Goal: Information Seeking & Learning: Learn about a topic

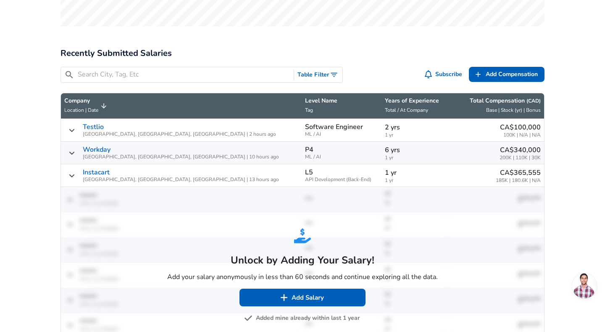
scroll to position [477, 0]
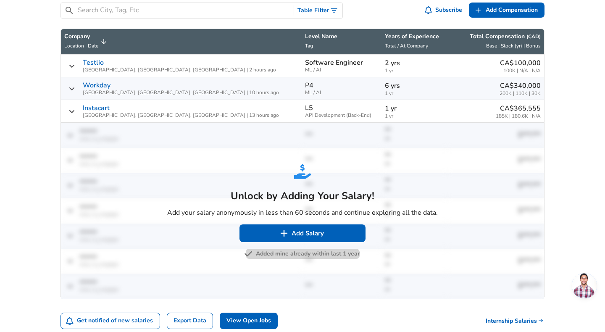
click at [279, 249] on button "Added mine already within last 1 year" at bounding box center [303, 254] width 114 height 11
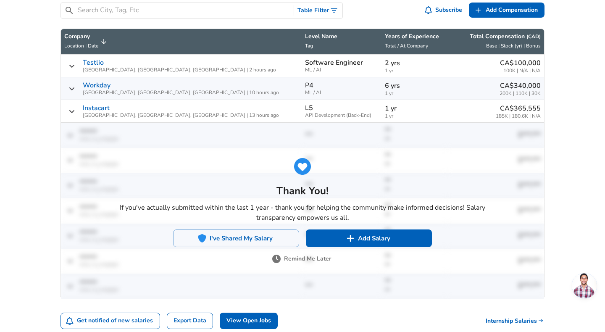
click at [309, 254] on button "Remind Me Later" at bounding box center [302, 259] width 57 height 11
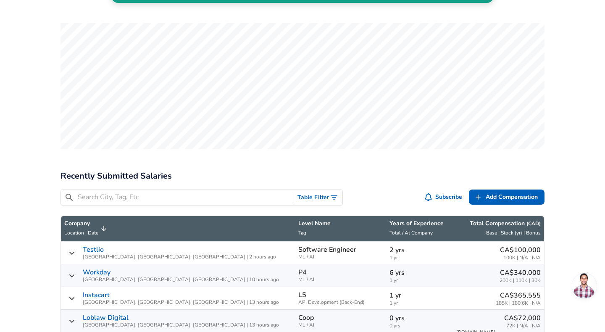
scroll to position [292, 0]
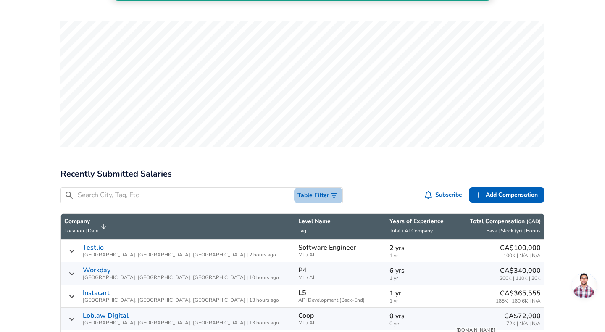
click at [335, 193] on icon "Toggle Search Filters" at bounding box center [334, 195] width 6 height 4
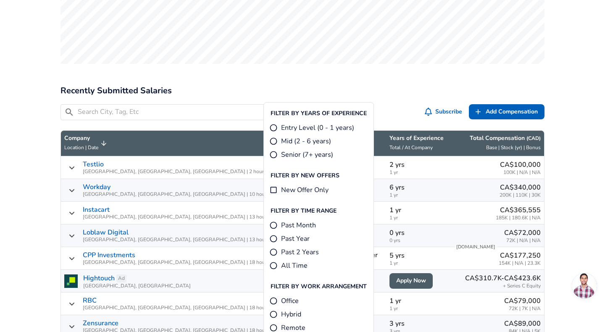
scroll to position [376, 0]
click at [434, 97] on div "​ Table Filter Subscribe Add Add Comp Add Compensation" at bounding box center [299, 110] width 491 height 26
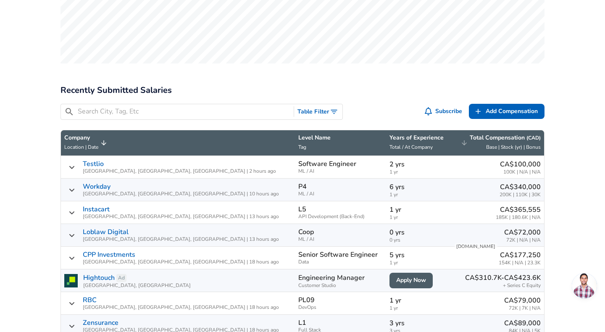
click at [488, 134] on p "Total Compensation ( CAD )" at bounding box center [505, 138] width 71 height 8
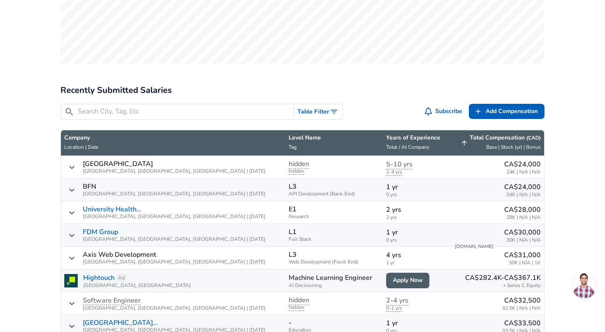
click at [488, 134] on p "Total Compensation ( CAD )" at bounding box center [505, 138] width 71 height 8
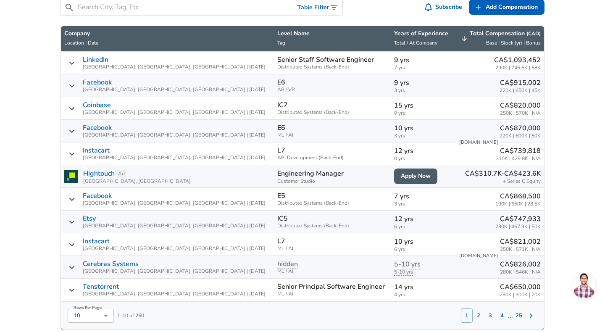
scroll to position [482, 0]
